Goal: Register for event/course

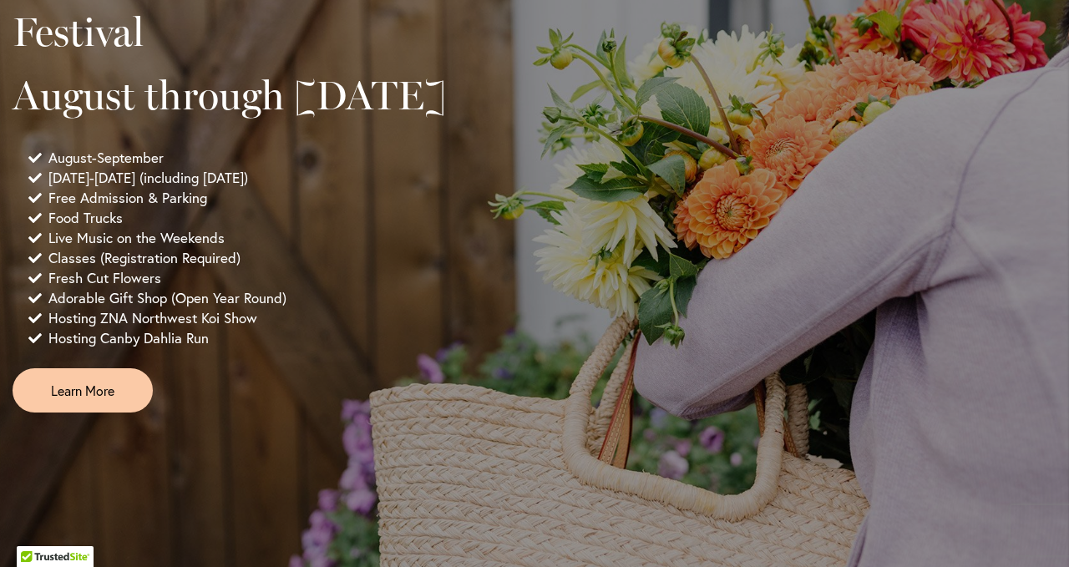
scroll to position [1267, 0]
click at [495, 288] on div "9:00 AM - 5:30 PM 2025 Annual Dahlia Festival August through [DATE] August-Sept…" at bounding box center [535, 166] width 1044 height 489
click at [89, 399] on span "Learn More" at bounding box center [82, 389] width 63 height 19
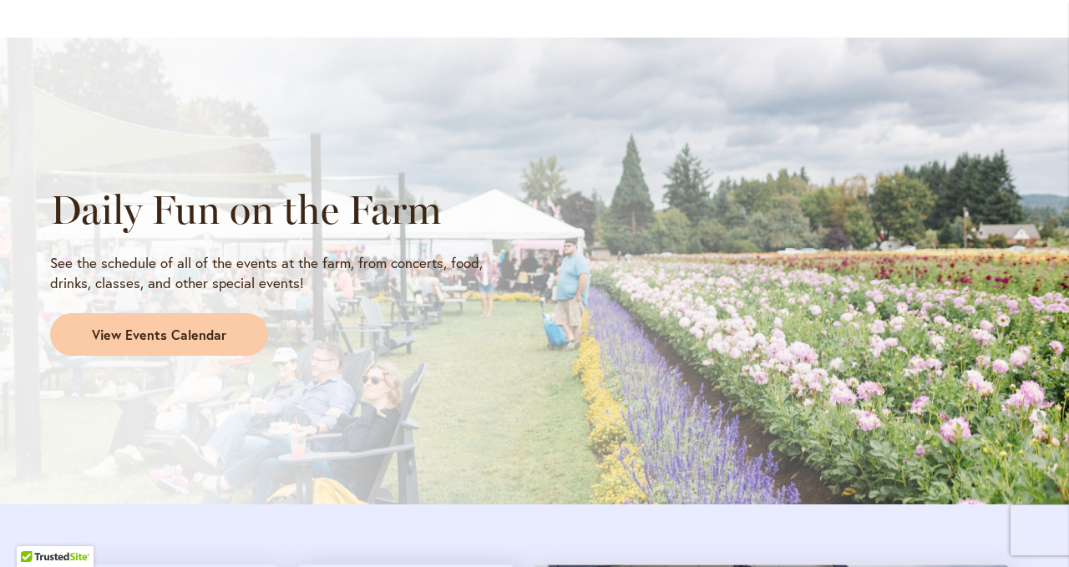
scroll to position [1343, 0]
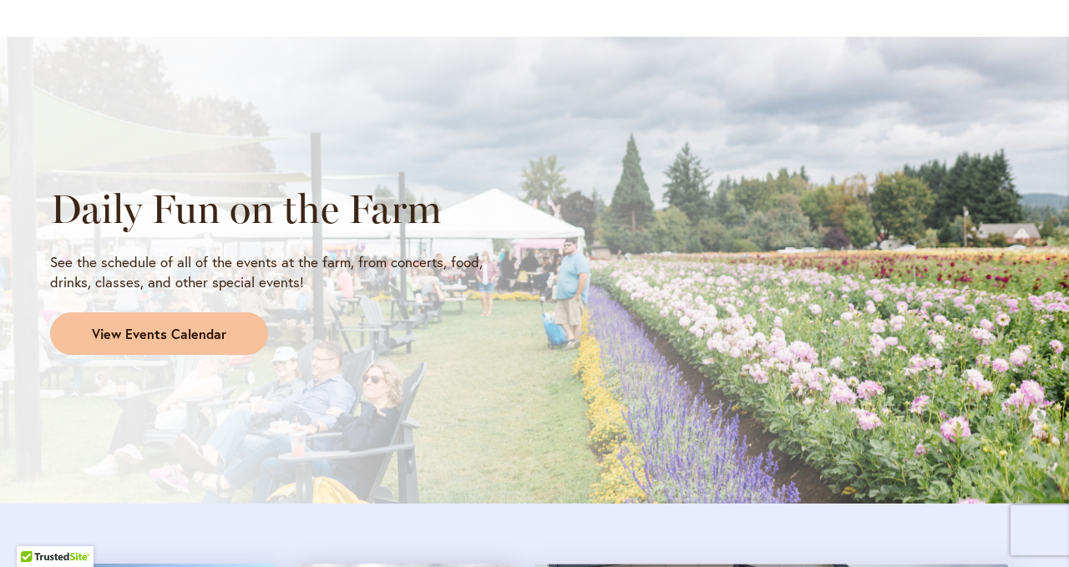
click at [153, 329] on span "View Events Calendar" at bounding box center [159, 334] width 134 height 19
